Goal: Transaction & Acquisition: Purchase product/service

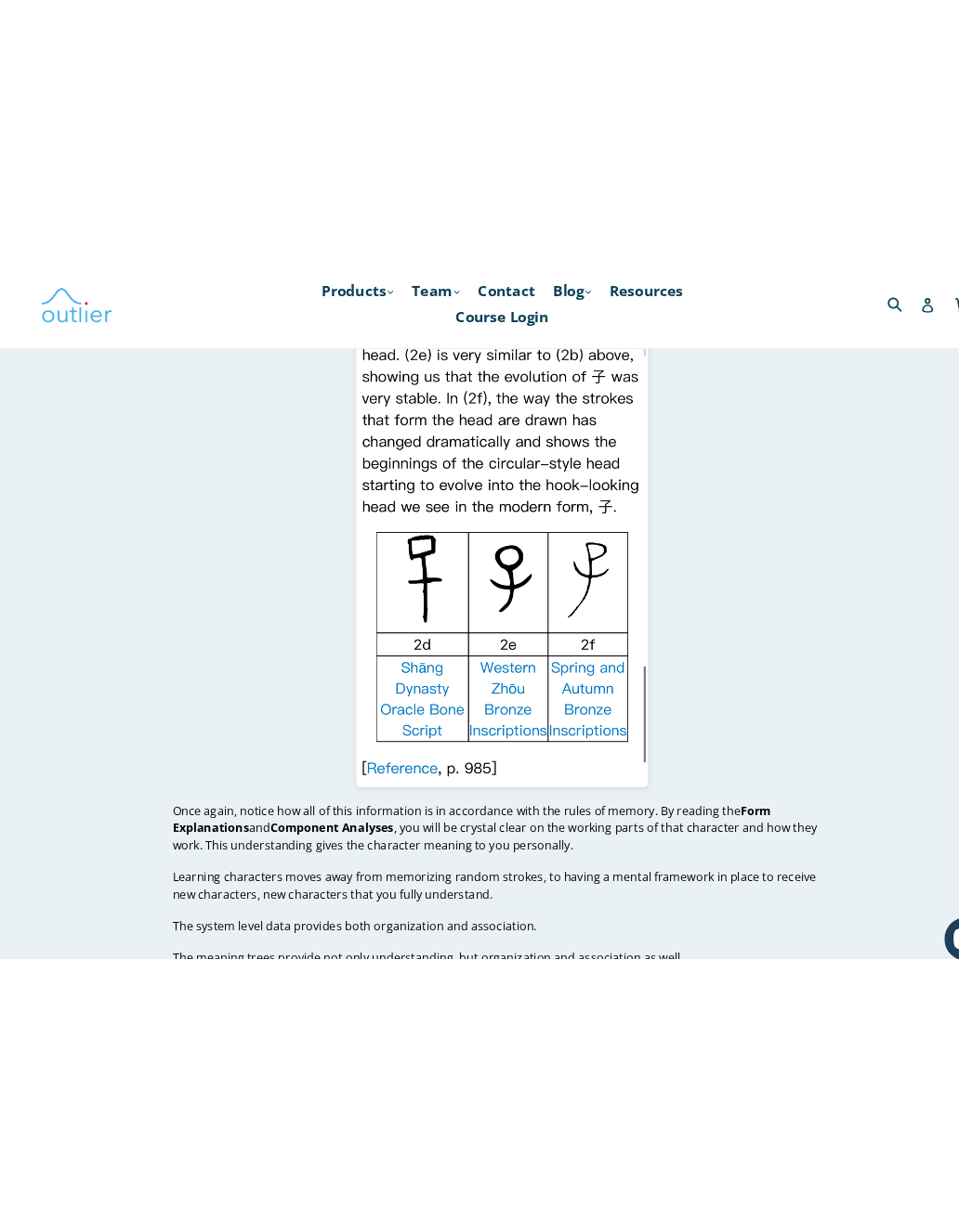
scroll to position [13484, 0]
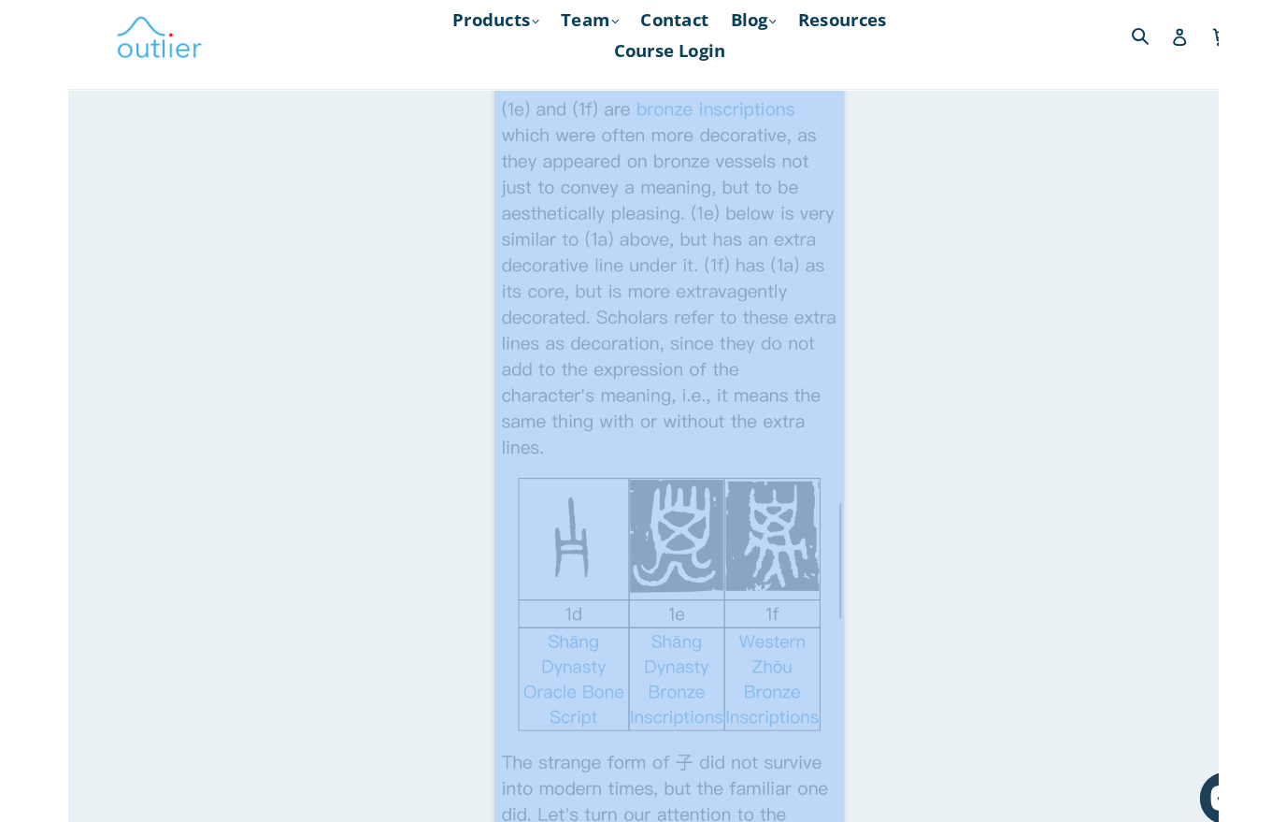
scroll to position [11950, 0]
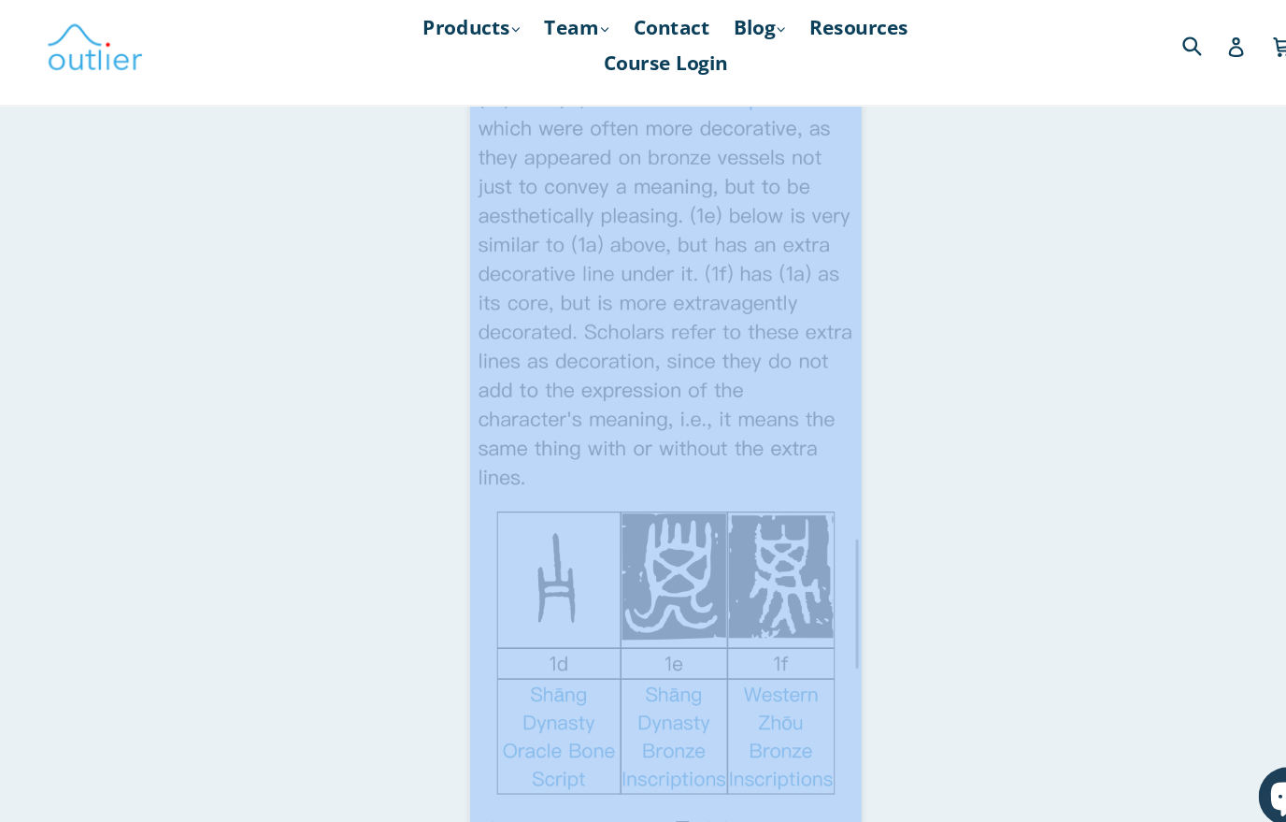
click at [379, 203] on p at bounding box center [643, 330] width 844 height 3899
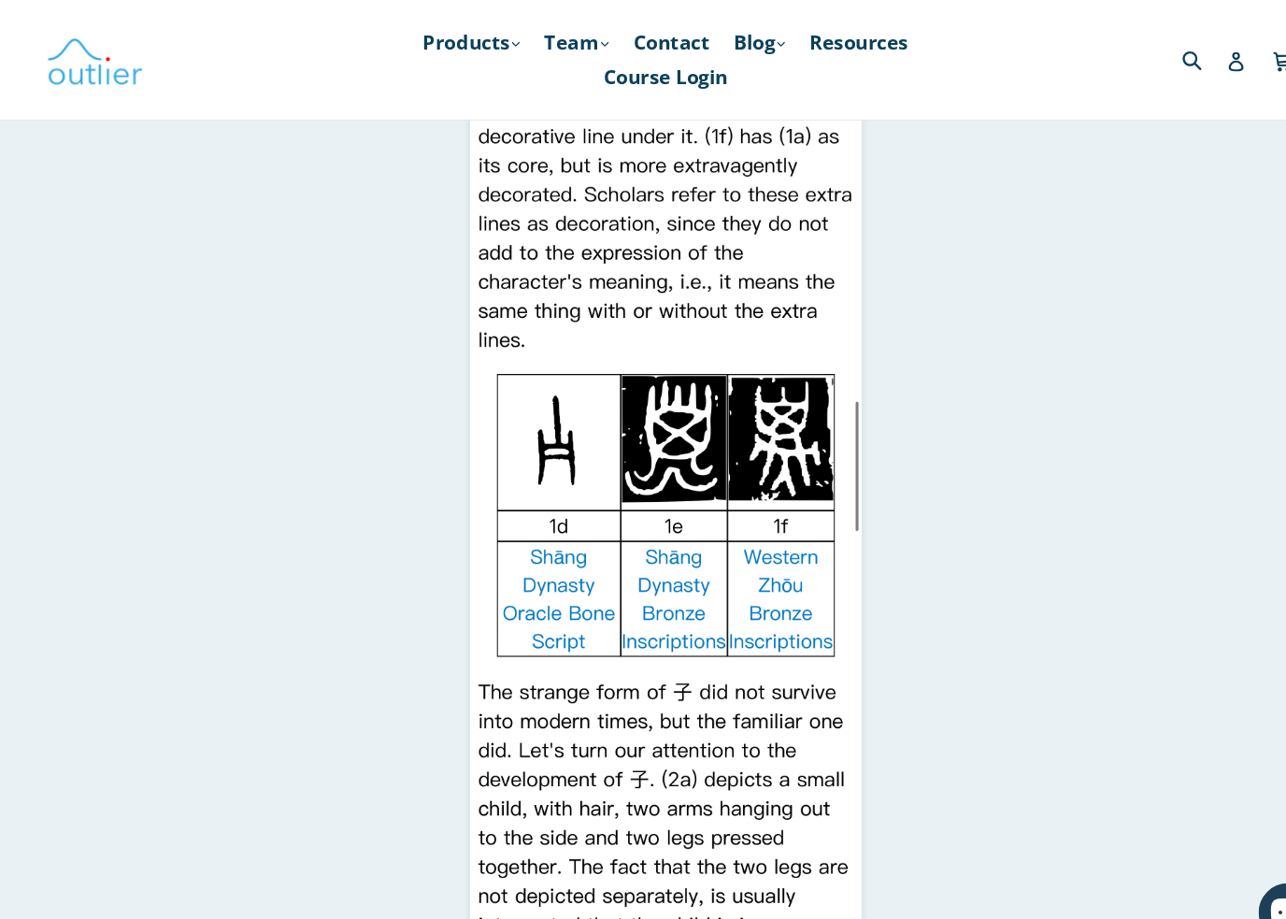
scroll to position [12095, 0]
click at [372, 200] on p at bounding box center [643, 185] width 844 height 3899
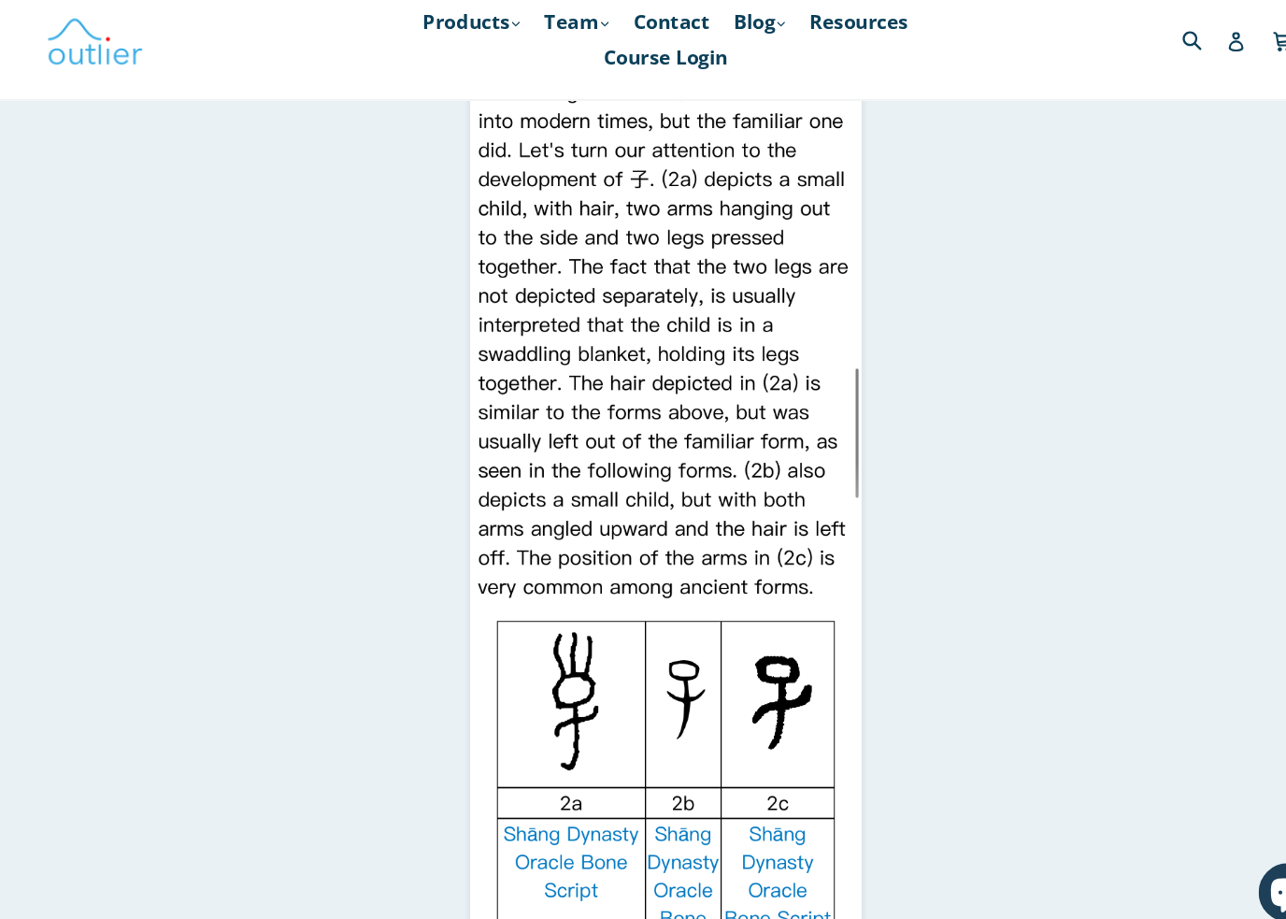
scroll to position [12650, 0]
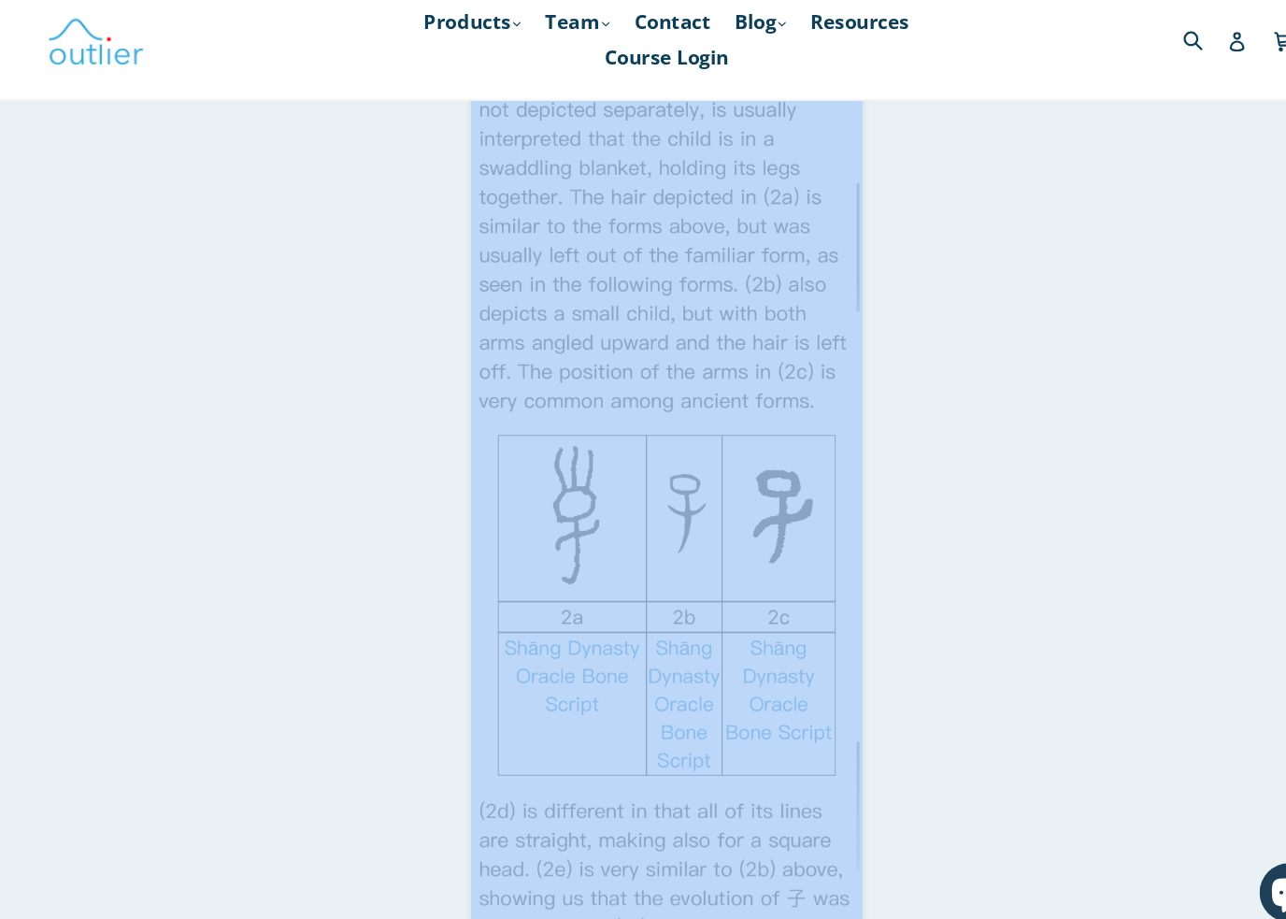
scroll to position [12828, 0]
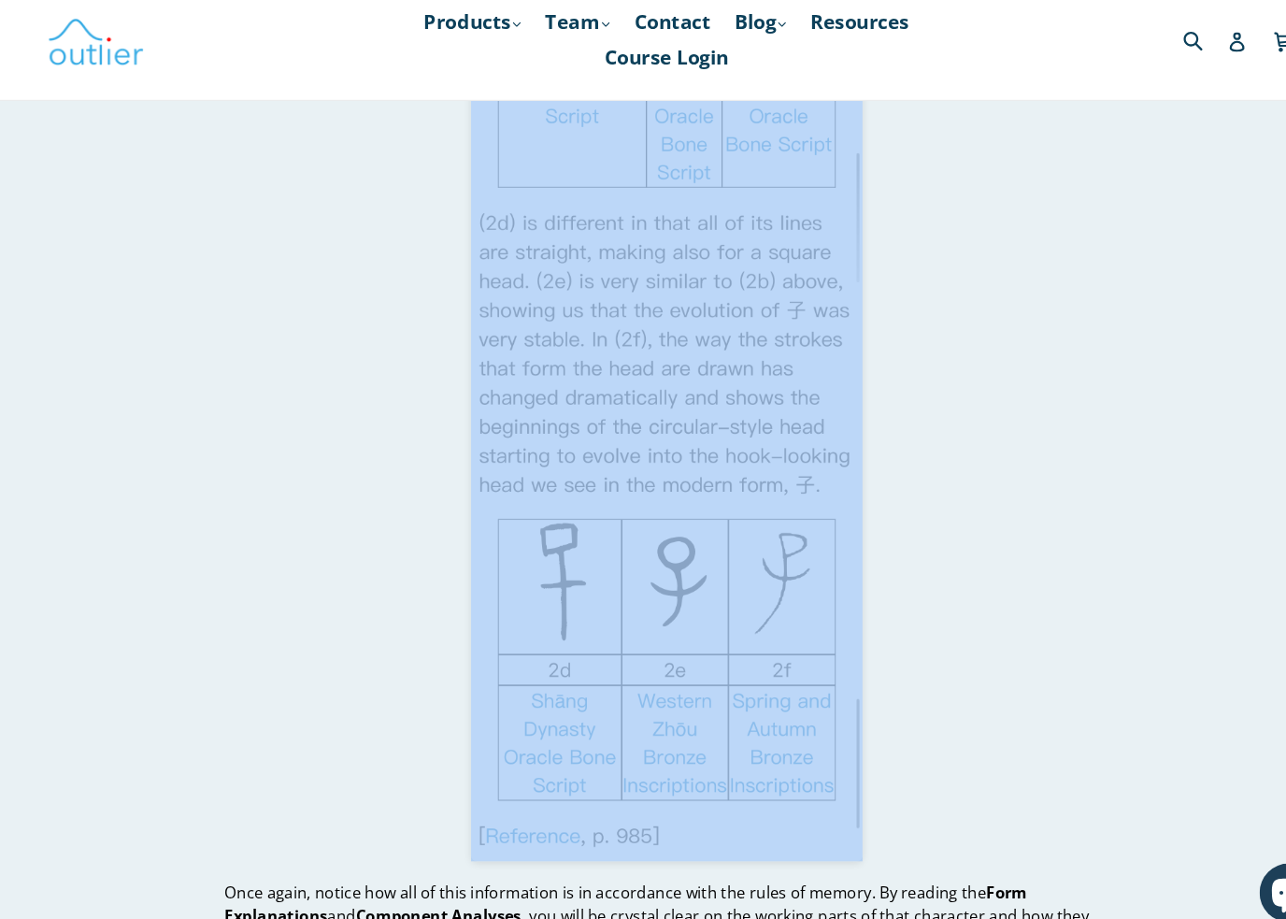
scroll to position [13405, 0]
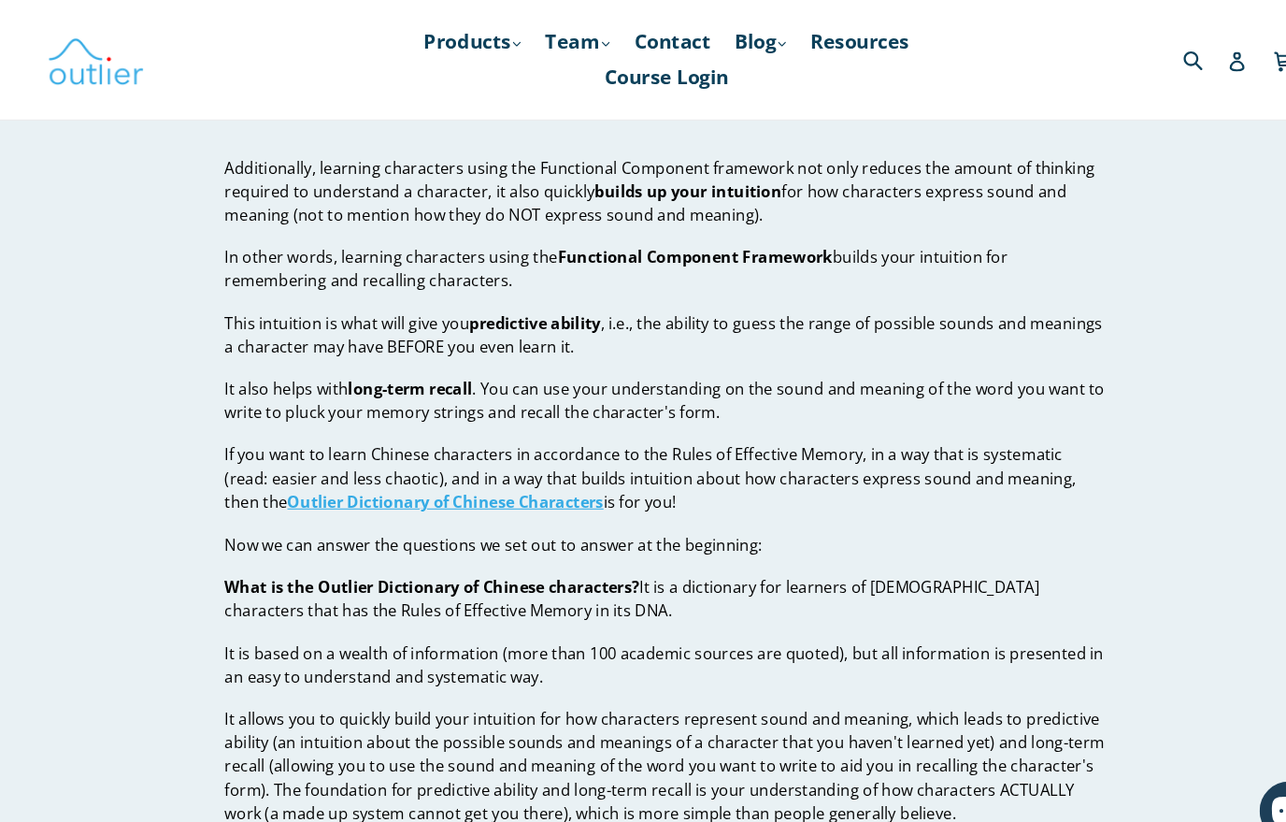
scroll to position [14585, 0]
click at [450, 468] on strong "Outlier Dictionary of Chinese Characters" at bounding box center [431, 478] width 302 height 21
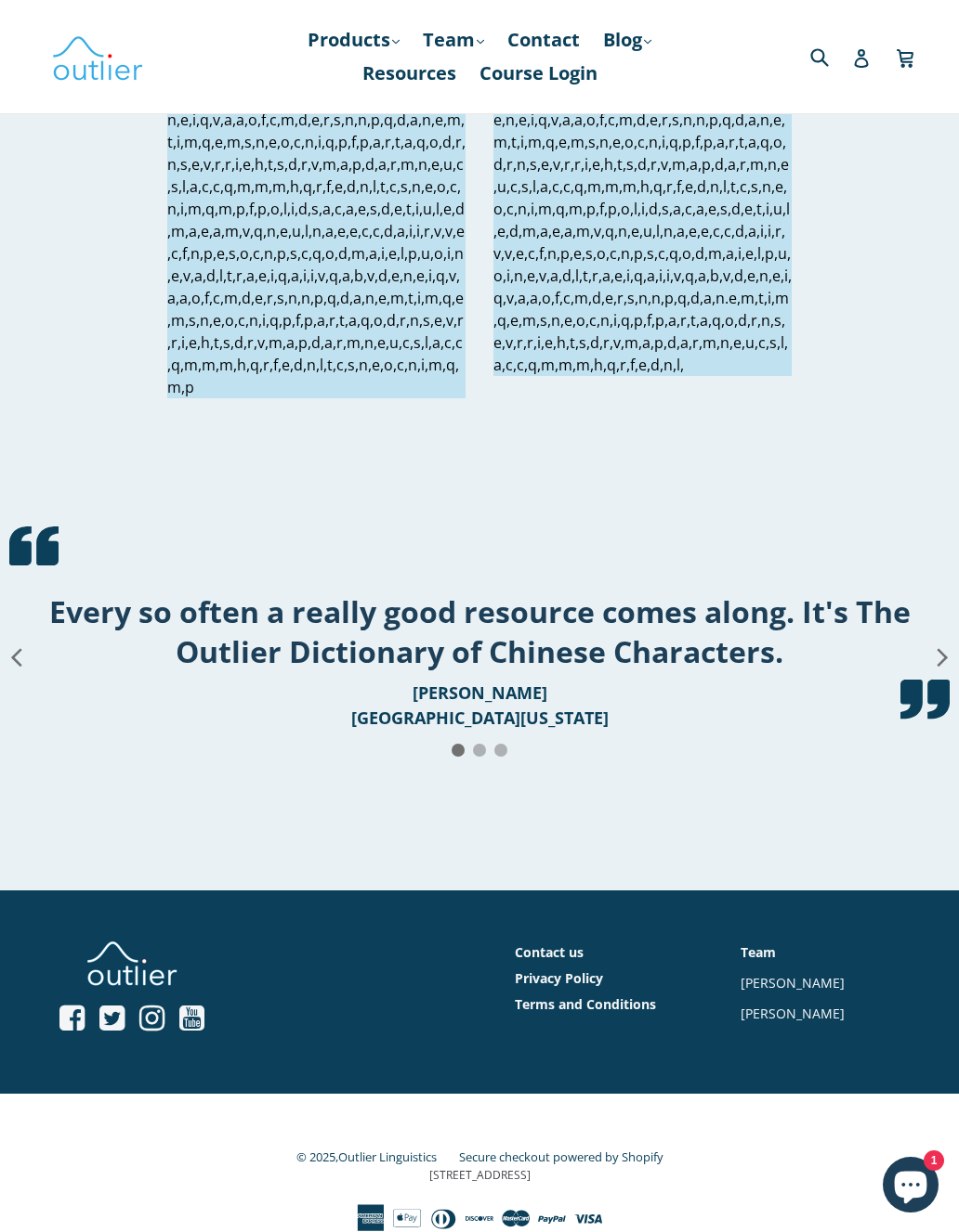
scroll to position [3583, 0]
click at [908, 816] on icon "Chat window" at bounding box center [910, 1188] width 33 height 33
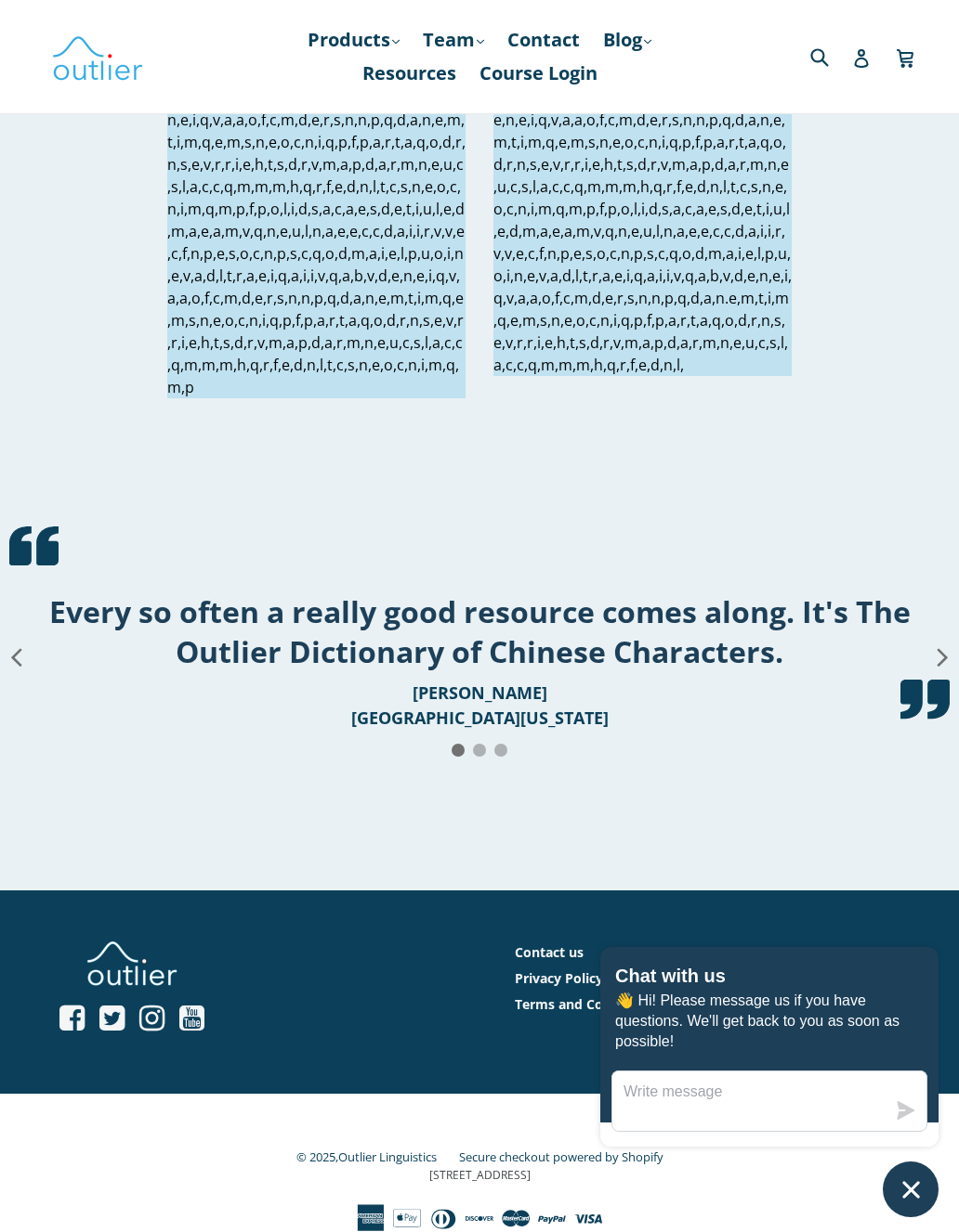
click at [917, 816] on icon "Chat window" at bounding box center [910, 1189] width 17 height 17
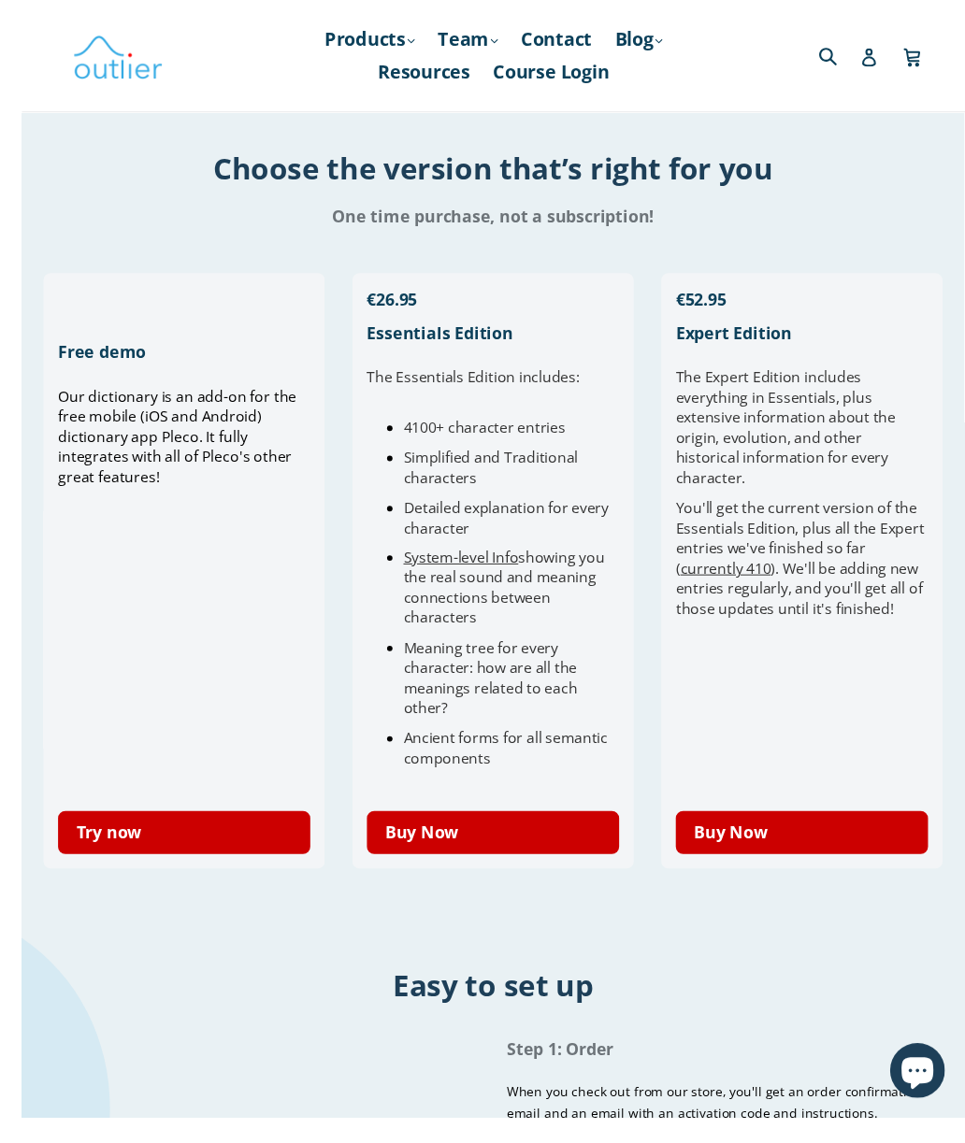
scroll to position [397, 0]
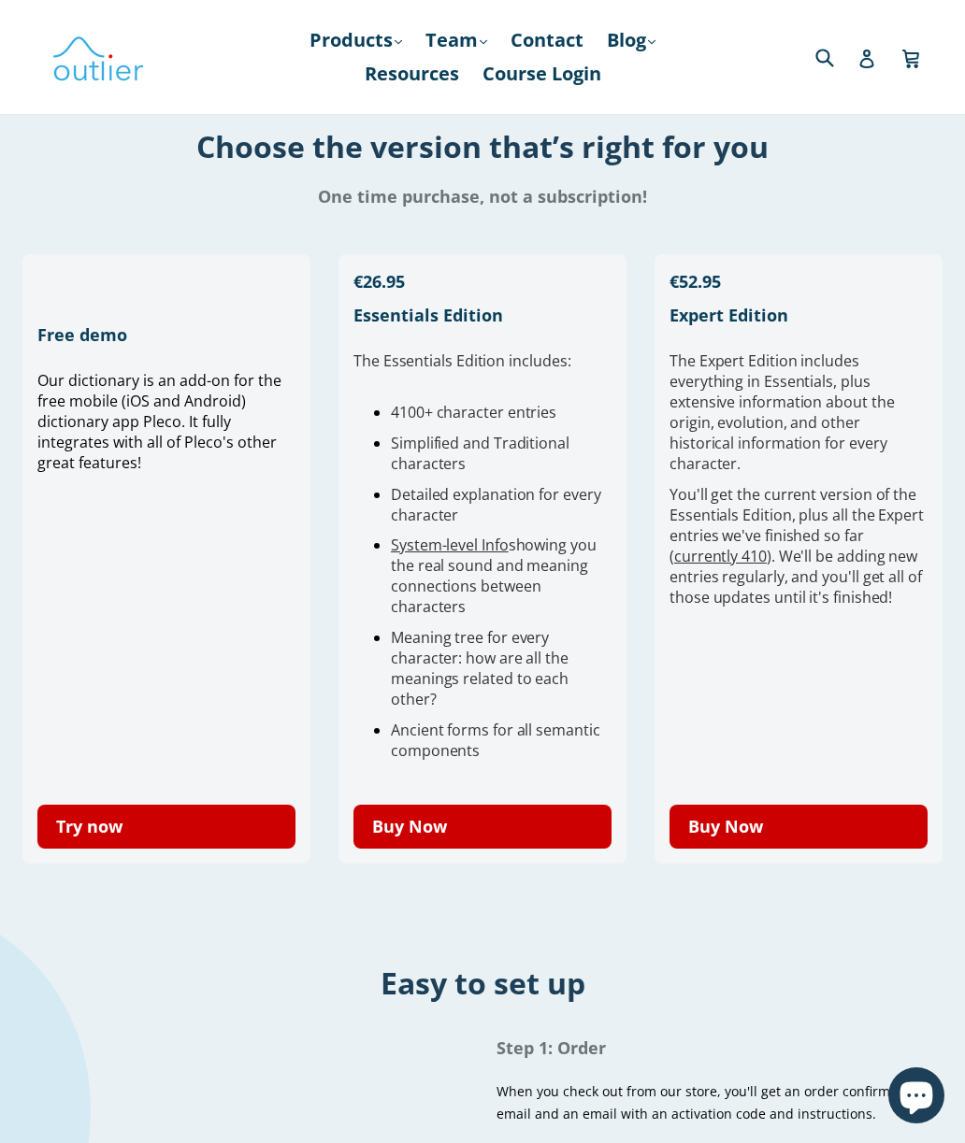
click at [751, 820] on link "Buy Now" at bounding box center [798, 827] width 258 height 44
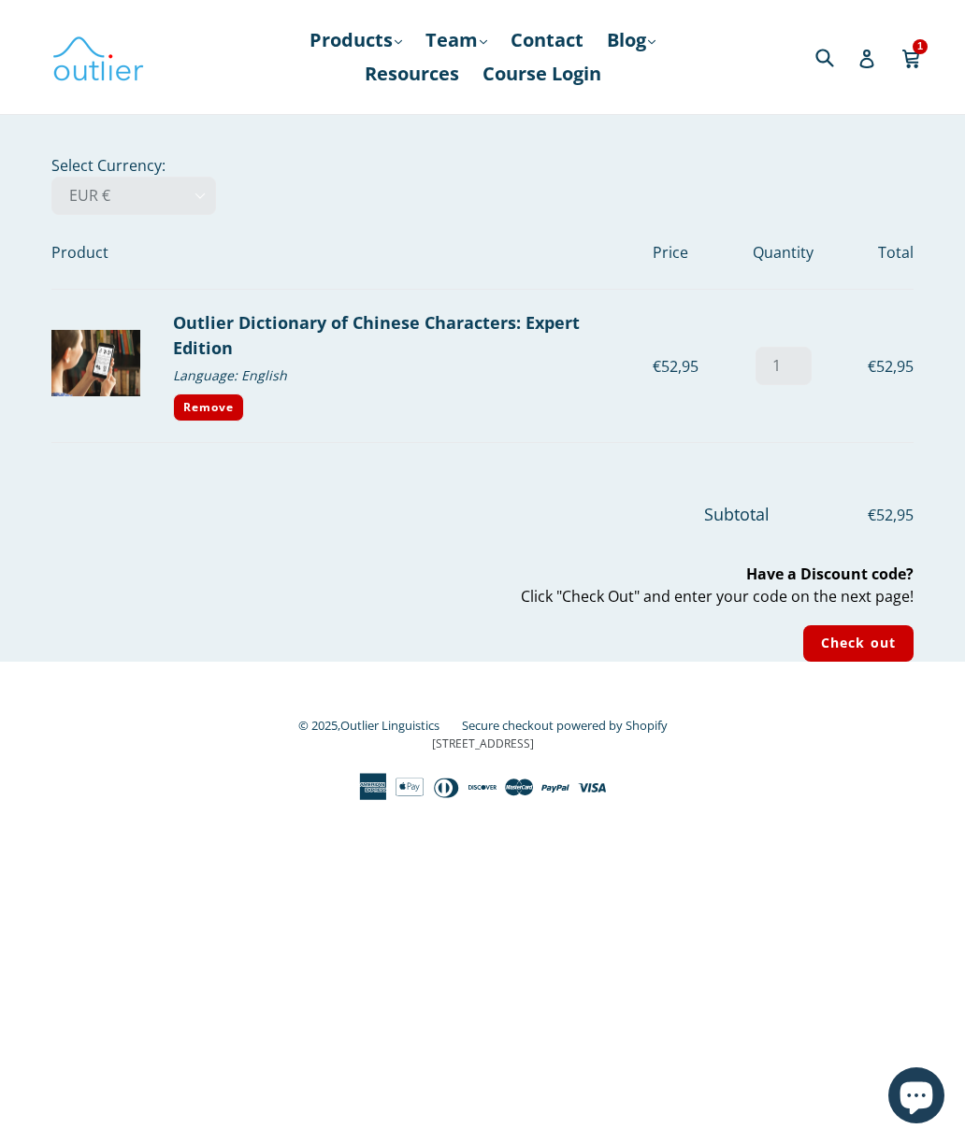
click at [858, 637] on input "Check out" at bounding box center [858, 643] width 110 height 36
